Goal: Navigation & Orientation: Understand site structure

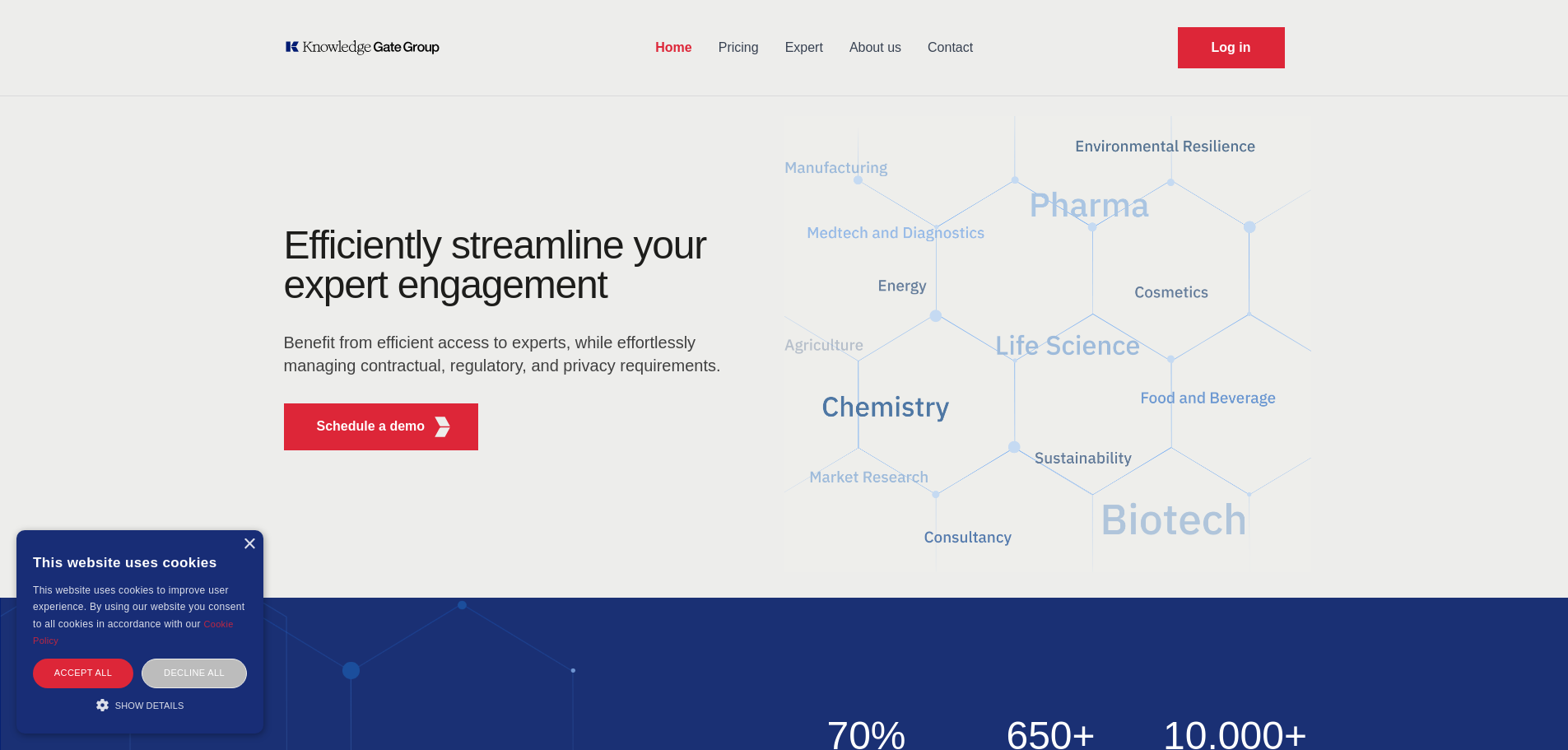
click at [759, 49] on link "Pricing" at bounding box center [739, 47] width 66 height 42
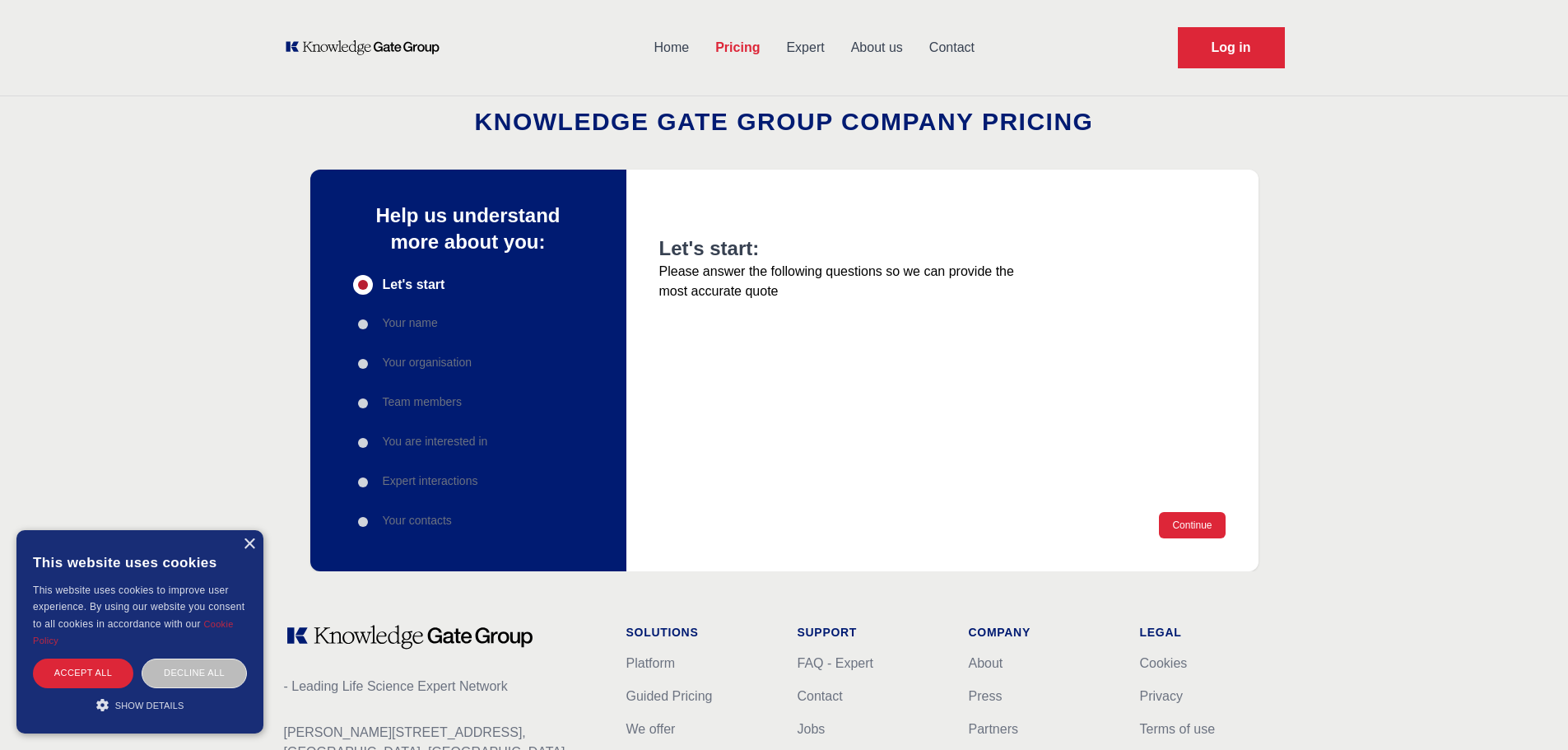
click at [798, 49] on link "Expert" at bounding box center [805, 47] width 64 height 42
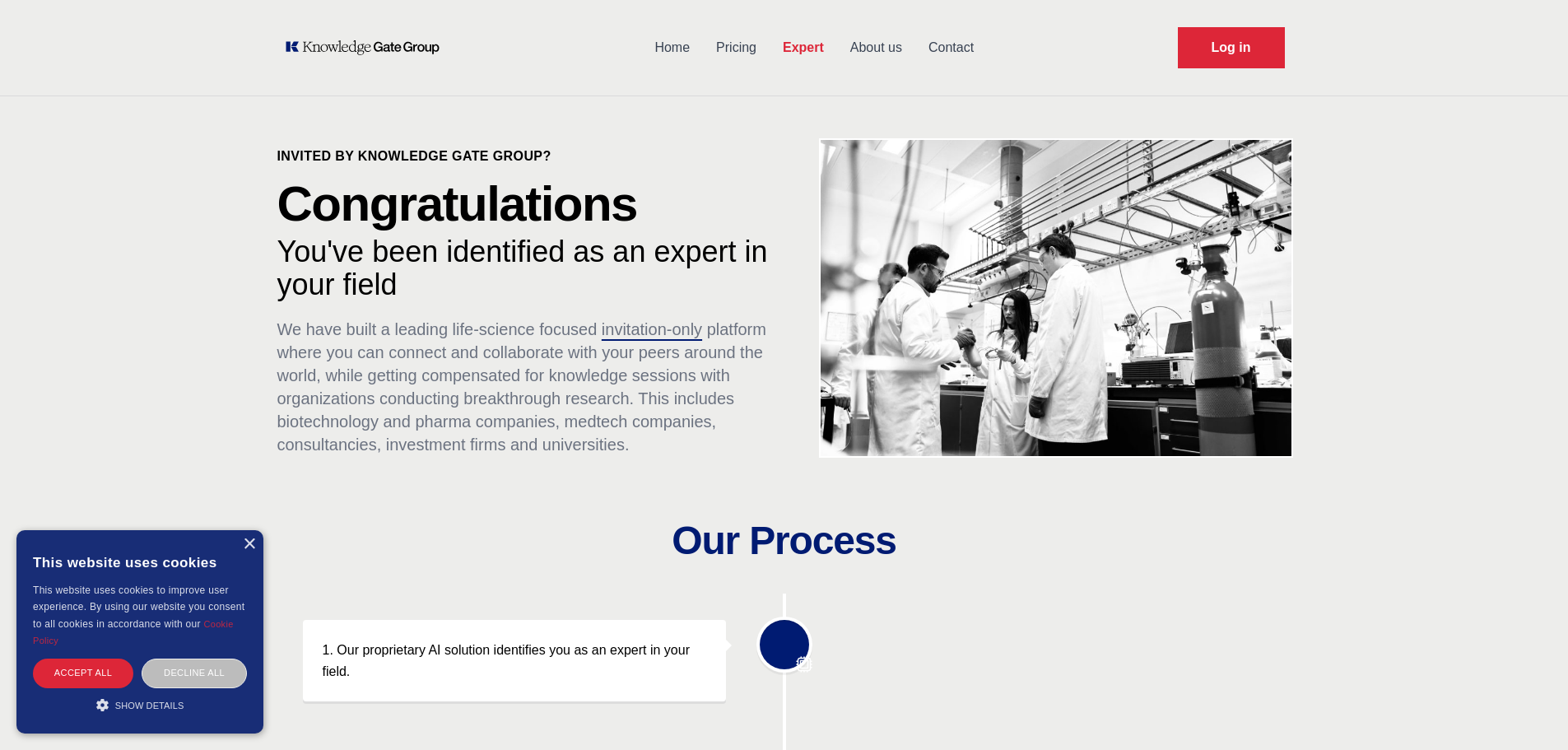
click at [888, 47] on link "About us" at bounding box center [876, 47] width 78 height 42
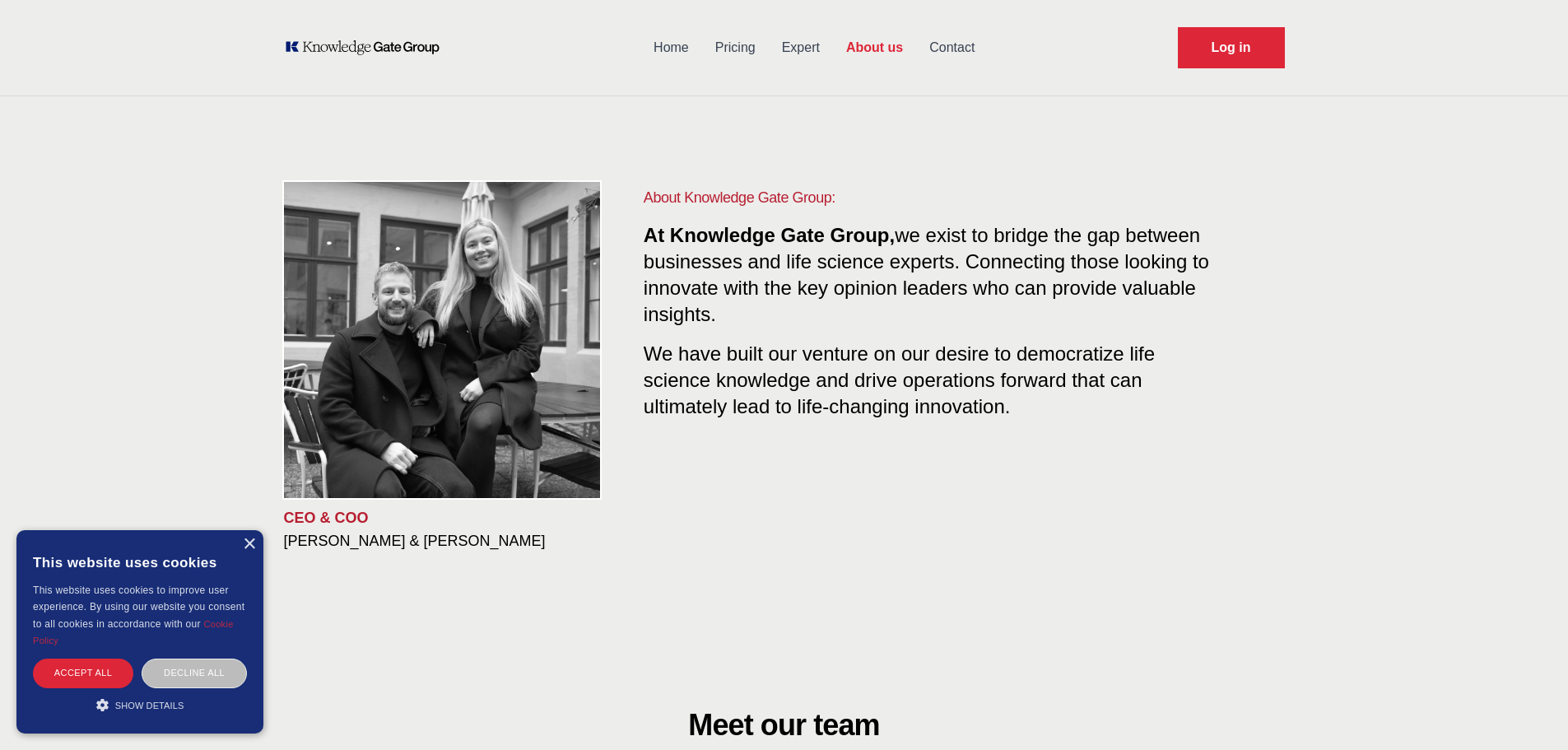
click at [952, 37] on link "Contact" at bounding box center [952, 47] width 71 height 42
